Goal: Information Seeking & Learning: Learn about a topic

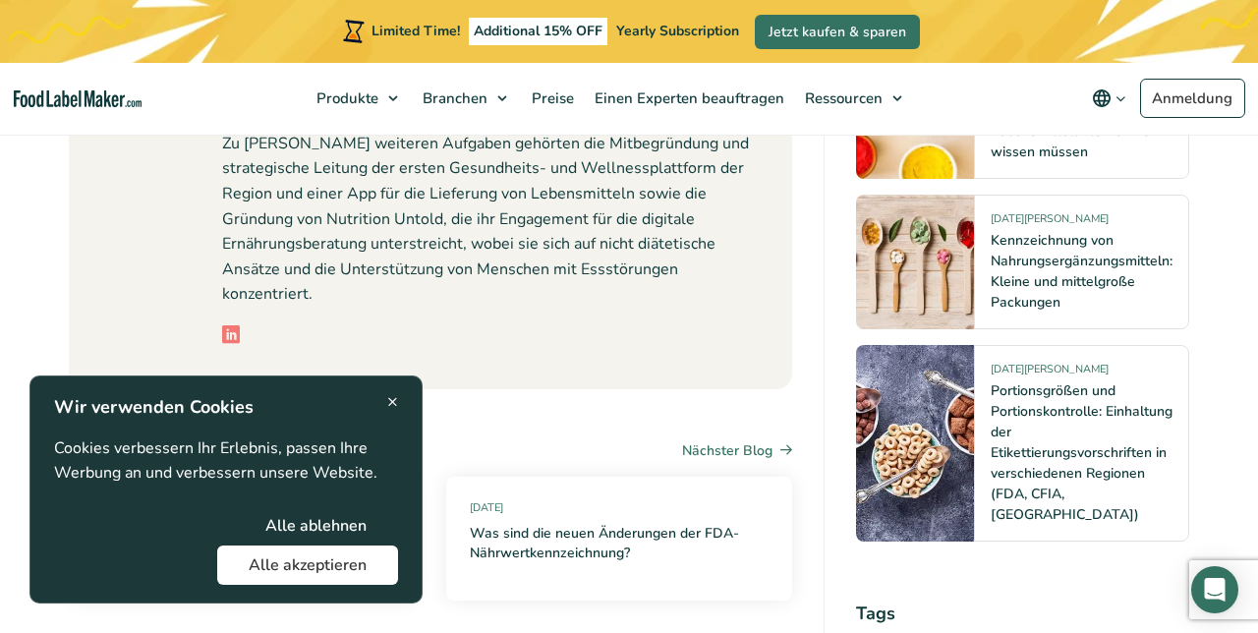
scroll to position [3959, 0]
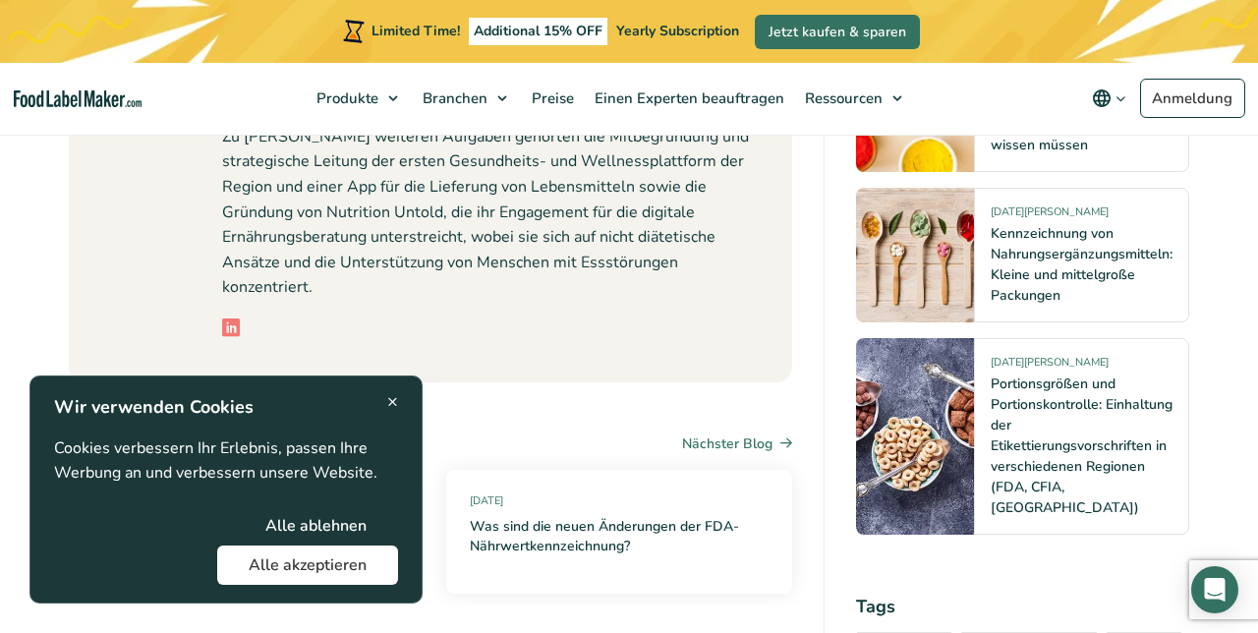
click at [360, 545] on button "Alle ablehnen" at bounding box center [316, 525] width 164 height 39
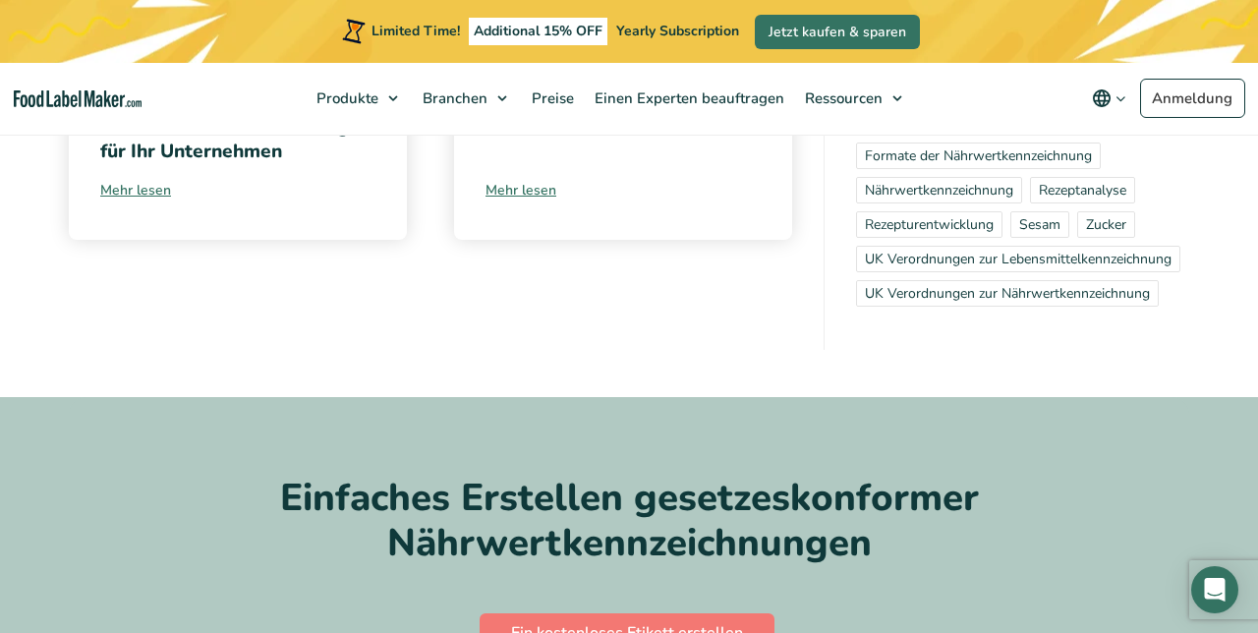
scroll to position [4637, 0]
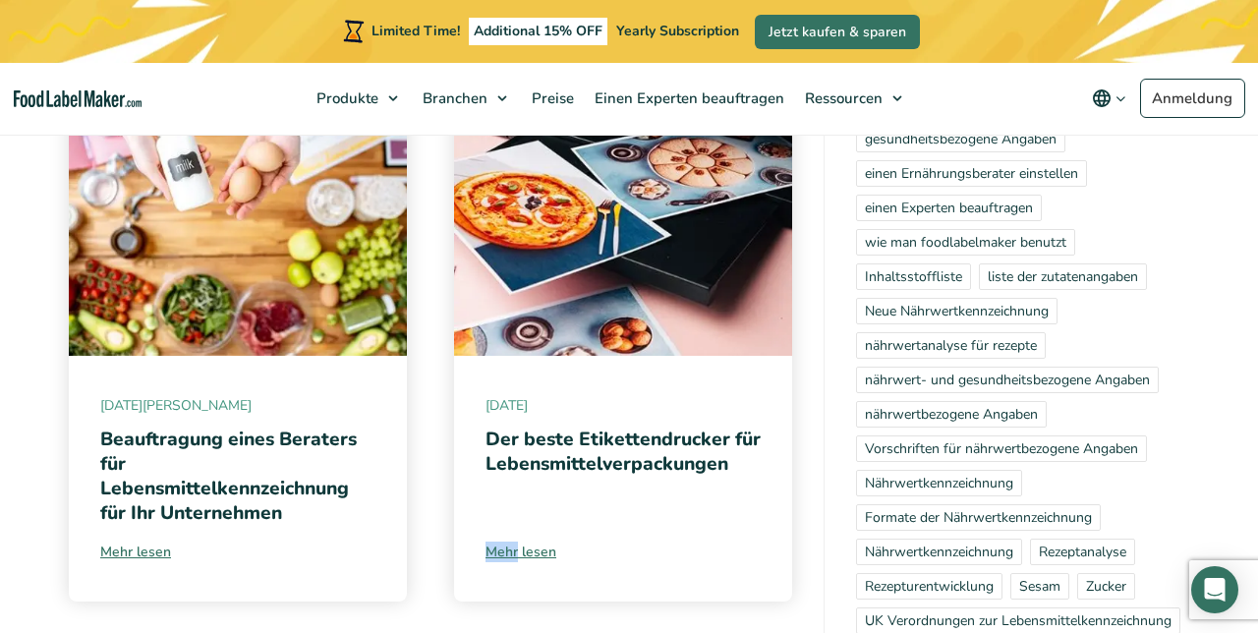
click at [625, 427] on link "Der beste Etikettendrucker für Lebensmittelverpackungen" at bounding box center [622, 452] width 275 height 50
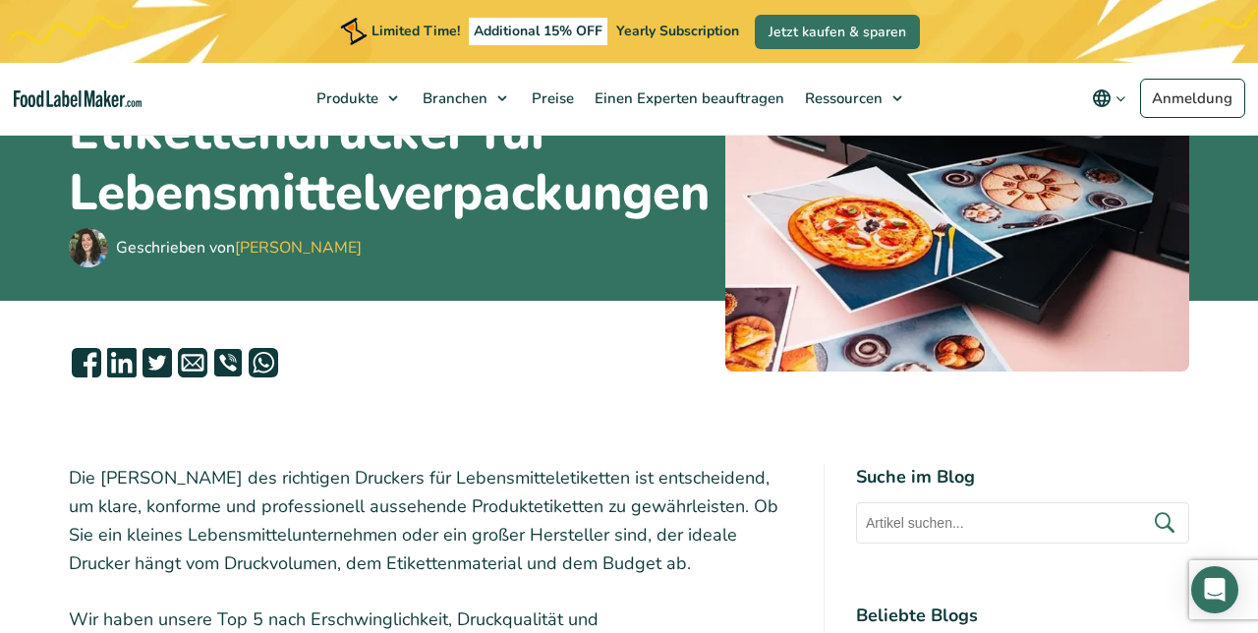
click at [527, 577] on p "Die Wahl des richtigen Druckers für Lebensmitteletiketten ist entscheidend, um …" at bounding box center [430, 520] width 723 height 113
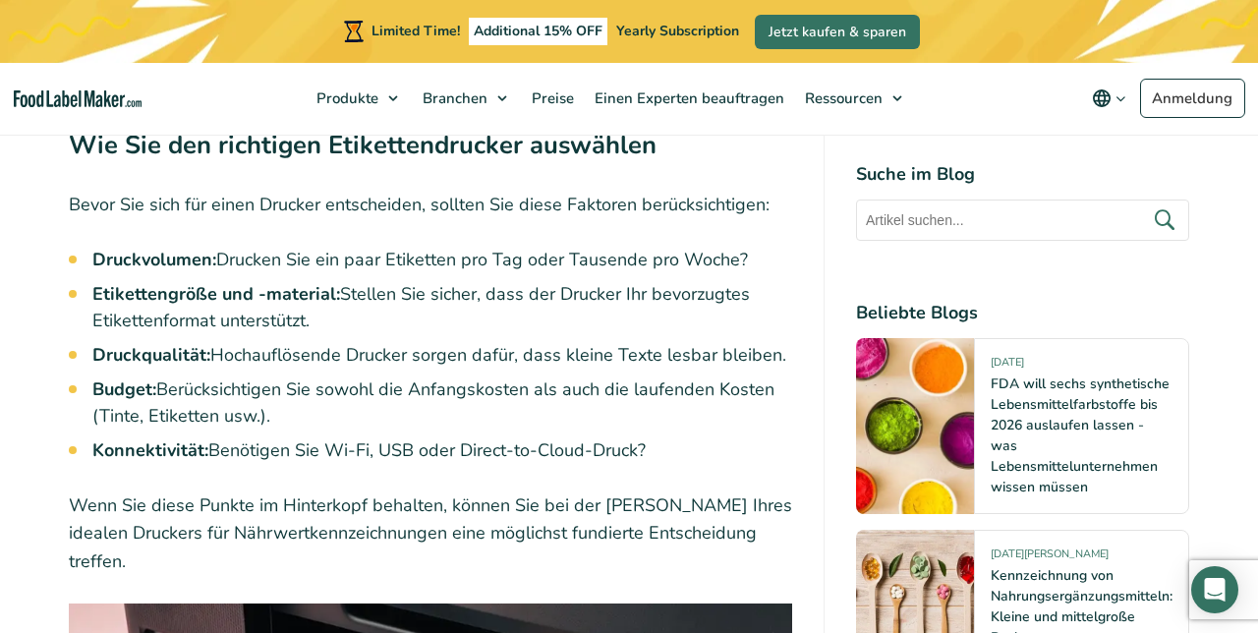
scroll to position [2235, 0]
